Goal: Navigation & Orientation: Find specific page/section

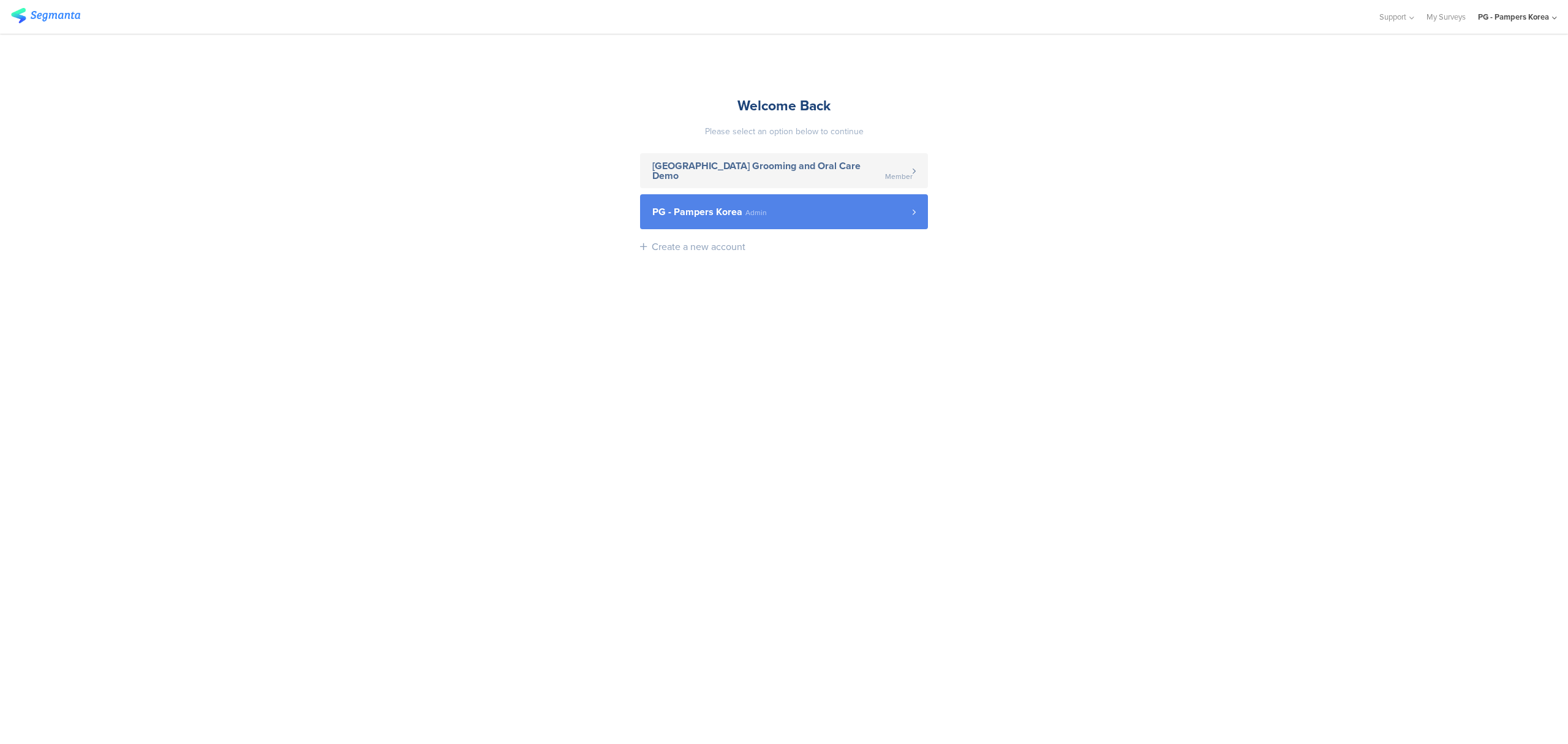
click at [822, 206] on link "PG - Pampers Korea Admin" at bounding box center [784, 212] width 288 height 35
